Goal: Navigation & Orientation: Find specific page/section

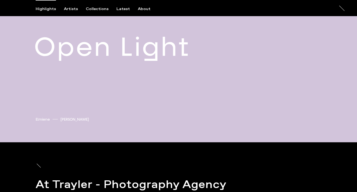
scroll to position [1604, 0]
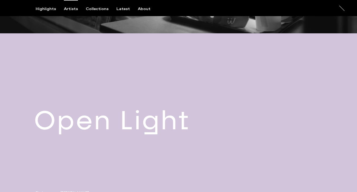
click at [68, 9] on div "Artists" at bounding box center [71, 9] width 14 height 5
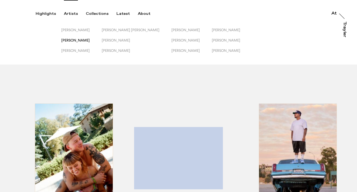
click at [74, 39] on span "[PERSON_NAME]" at bounding box center [75, 40] width 28 height 4
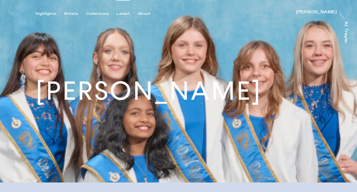
click at [118, 13] on div "Latest" at bounding box center [122, 13] width 13 height 5
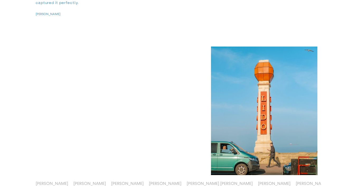
scroll to position [2592, 0]
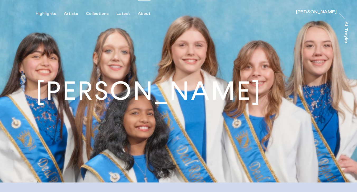
click at [141, 14] on div "About" at bounding box center [144, 13] width 13 height 5
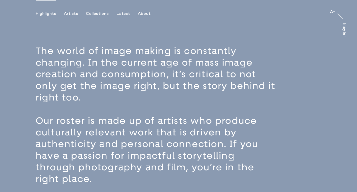
click at [51, 15] on div "Highlights" at bounding box center [46, 13] width 20 height 5
